Goal: Book appointment/travel/reservation

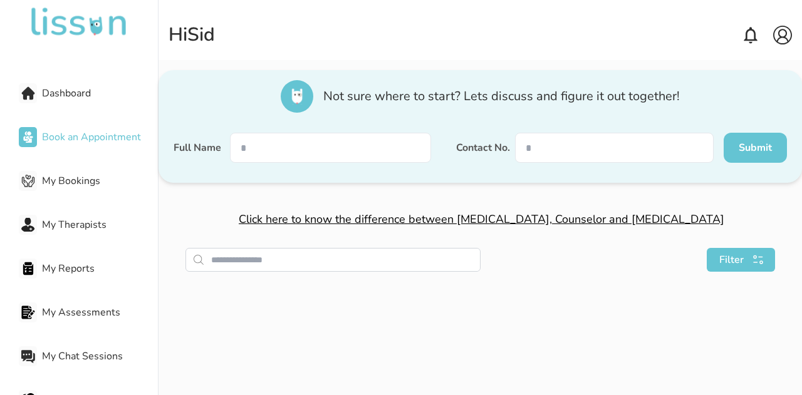
click at [91, 135] on span "Book an Appointment" at bounding box center [100, 137] width 116 height 15
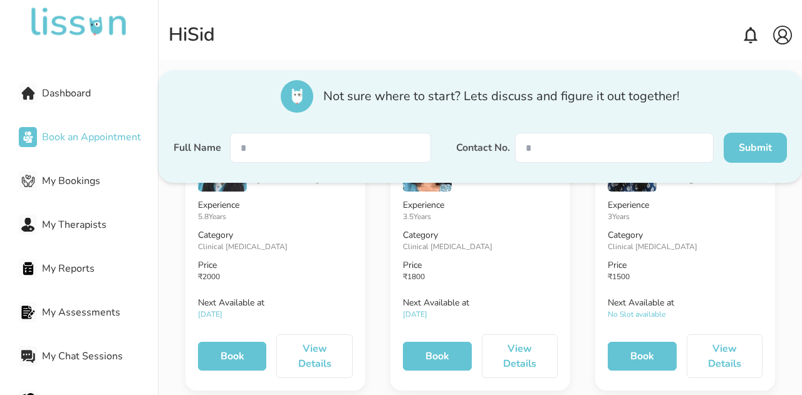
scroll to position [170, 0]
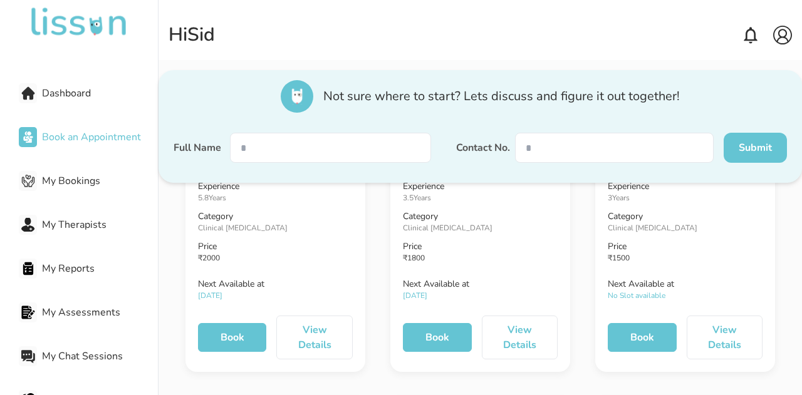
click at [500, 334] on button "View Details" at bounding box center [520, 338] width 76 height 44
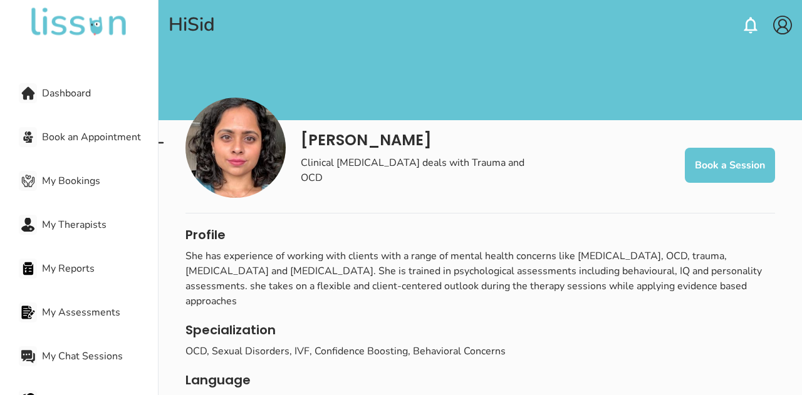
click at [43, 88] on span "Dashboard" at bounding box center [100, 93] width 116 height 15
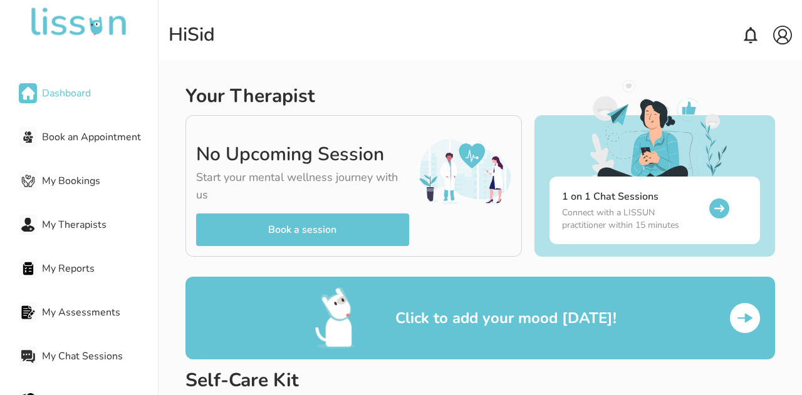
click at [247, 98] on h2 "Your Therapist" at bounding box center [251, 96] width 130 height 23
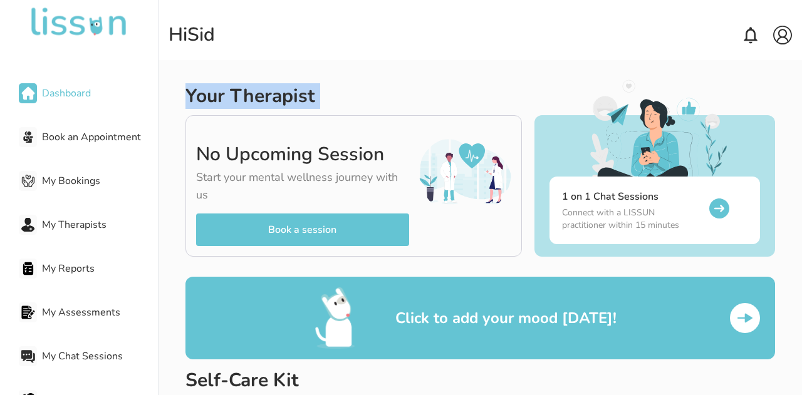
click at [247, 98] on h2 "Your Therapist" at bounding box center [251, 96] width 130 height 23
click at [280, 101] on h2 "Your Therapist" at bounding box center [251, 96] width 130 height 23
click at [105, 130] on span "Book an Appointment" at bounding box center [100, 137] width 116 height 15
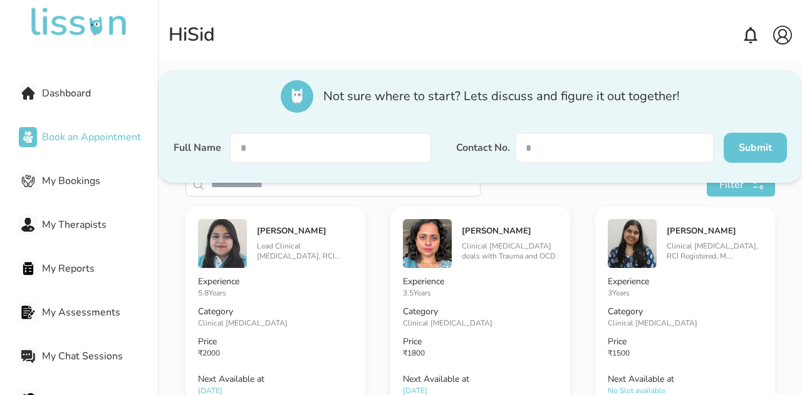
scroll to position [76, 0]
